Goal: Download file/media

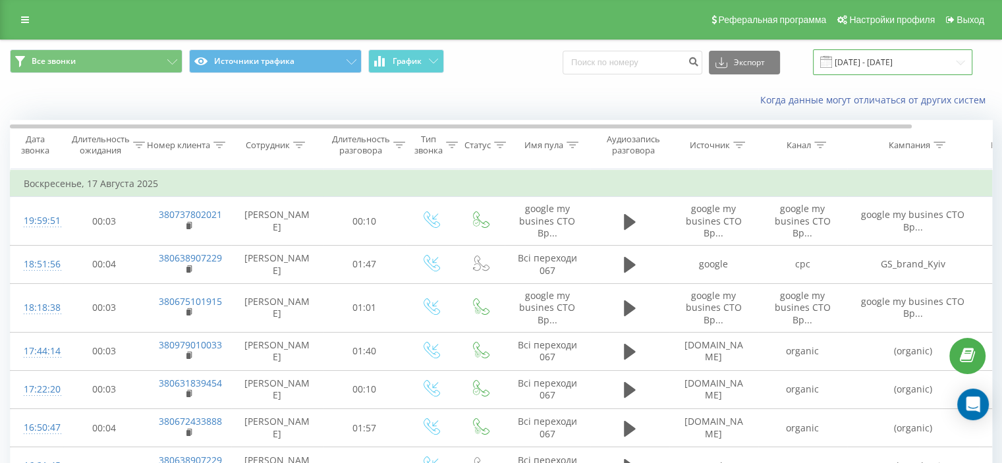
click at [937, 60] on input "[DATE] - [DATE]" at bounding box center [892, 62] width 159 height 26
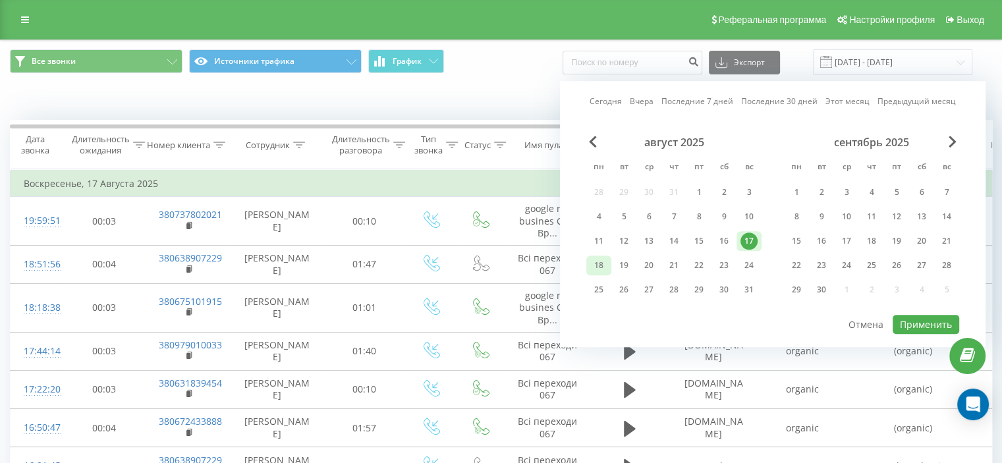
click at [603, 264] on div "18" at bounding box center [598, 265] width 17 height 17
click at [903, 324] on button "Применить" at bounding box center [926, 324] width 67 height 19
type input "[DATE] - [DATE]"
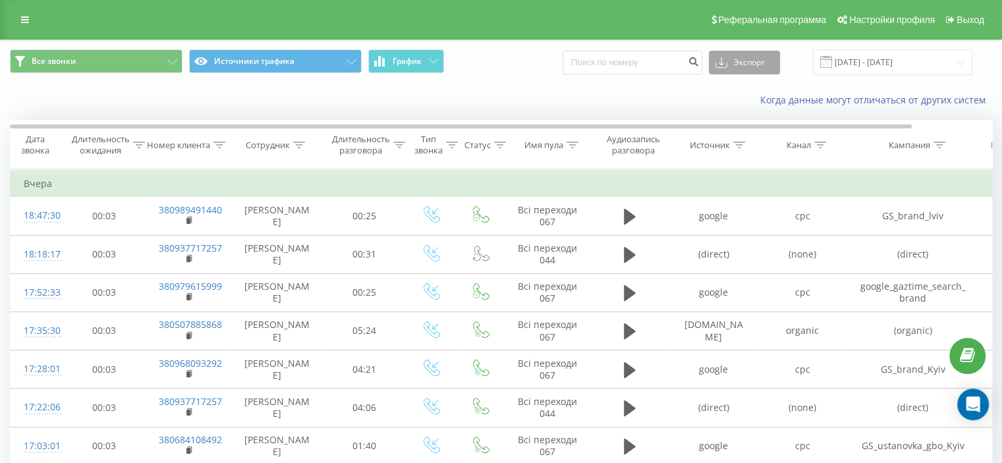
click at [760, 67] on button "Экспорт" at bounding box center [744, 63] width 71 height 24
click at [739, 132] on span ".xlsx" at bounding box center [729, 134] width 19 height 13
